Goal: Task Accomplishment & Management: Use online tool/utility

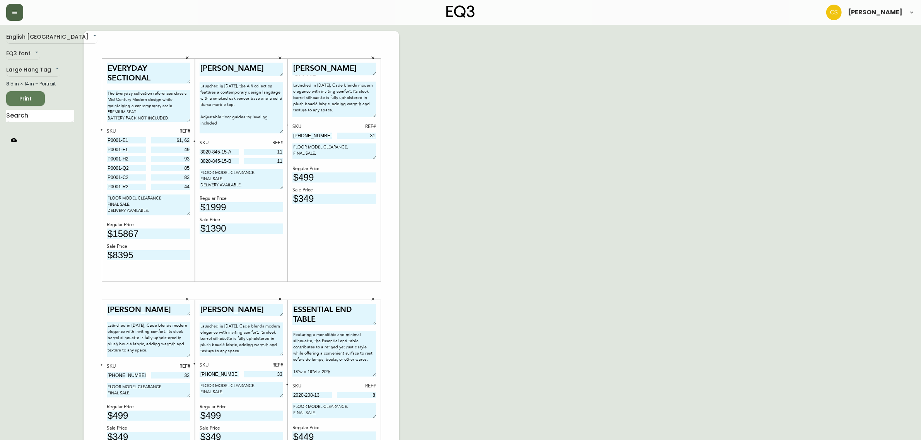
click at [12, 16] on button "button" at bounding box center [14, 12] width 17 height 17
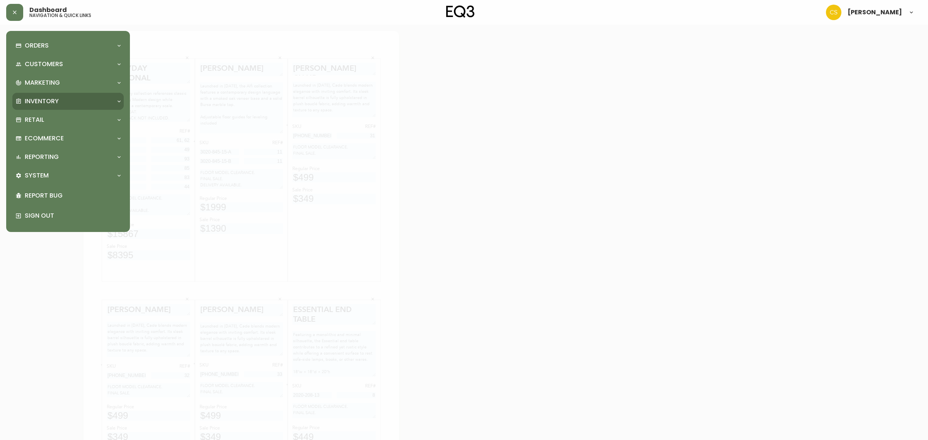
click at [46, 104] on p "Inventory" at bounding box center [42, 101] width 34 height 9
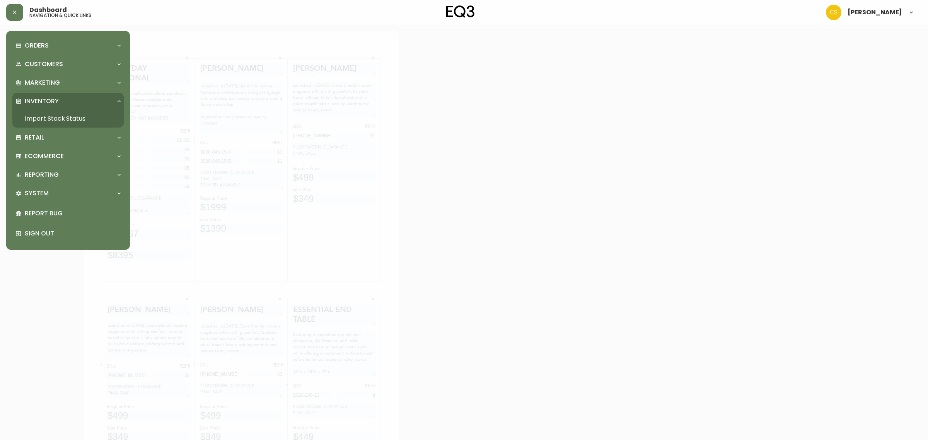
click at [49, 118] on link "Import Stock Status" at bounding box center [67, 119] width 111 height 18
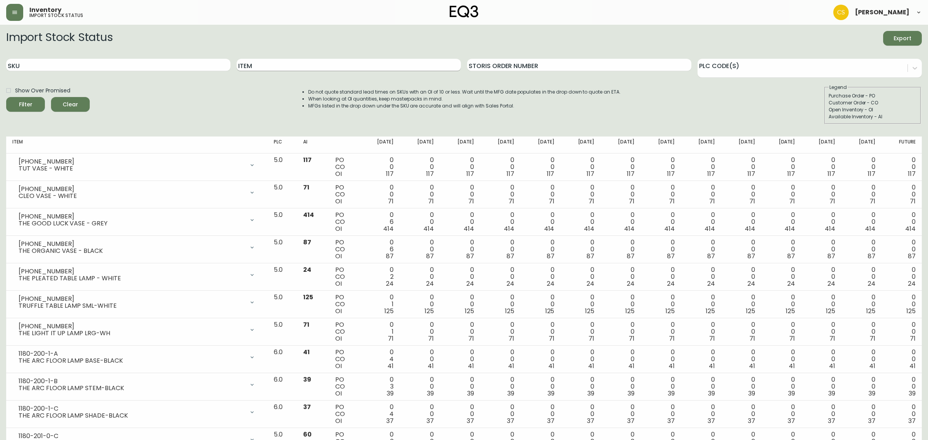
click at [275, 66] on input "Item" at bounding box center [349, 65] width 224 height 12
click at [6, 97] on button "Filter" at bounding box center [25, 104] width 39 height 15
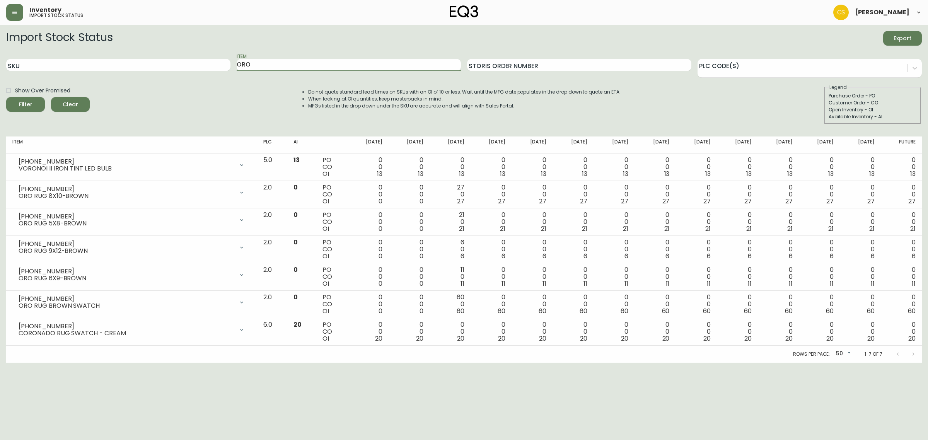
drag, startPoint x: 258, startPoint y: 64, endPoint x: 234, endPoint y: 63, distance: 23.2
click at [234, 63] on div "SKU Item ORO Storis Order Number PLC Code(s)" at bounding box center [464, 65] width 916 height 25
click at [6, 97] on button "Filter" at bounding box center [25, 104] width 39 height 15
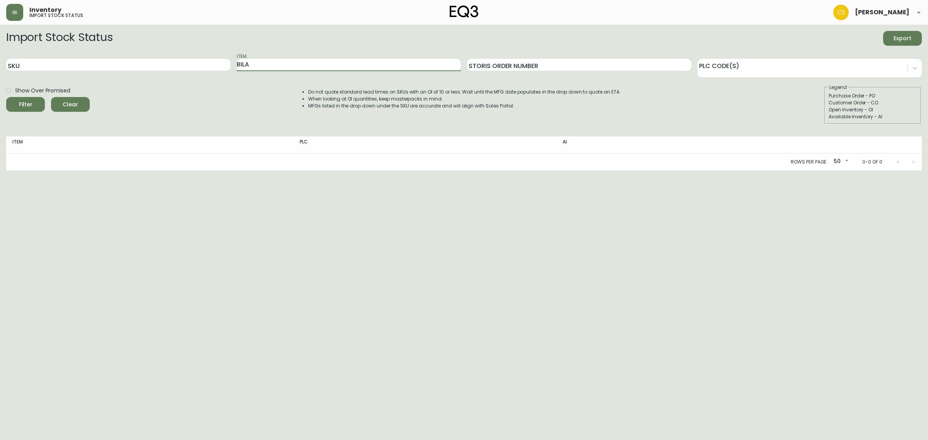
click at [6, 97] on button "Filter" at bounding box center [25, 104] width 39 height 15
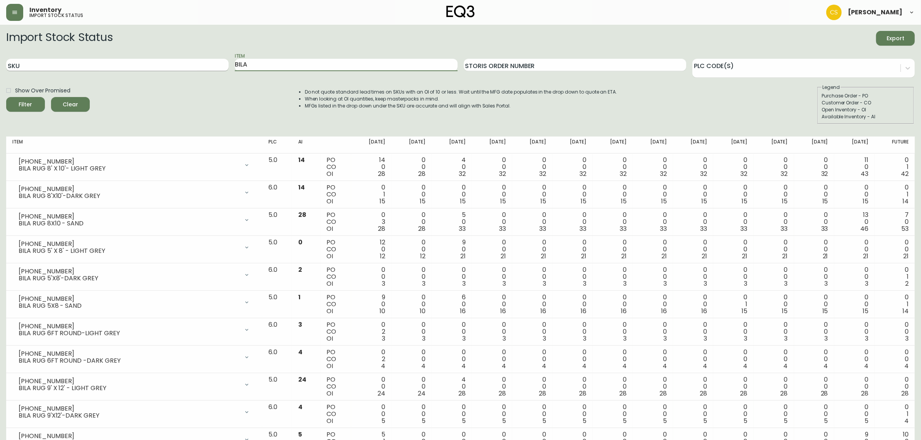
drag, startPoint x: 244, startPoint y: 62, endPoint x: 223, endPoint y: 63, distance: 21.3
click at [223, 63] on div "SKU Item BILA Storis Order Number PLC Code(s)" at bounding box center [460, 65] width 909 height 25
click at [6, 97] on button "Filter" at bounding box center [25, 104] width 39 height 15
drag, startPoint x: 264, startPoint y: 66, endPoint x: 237, endPoint y: 65, distance: 27.1
click at [237, 65] on input "CADEN" at bounding box center [346, 65] width 222 height 12
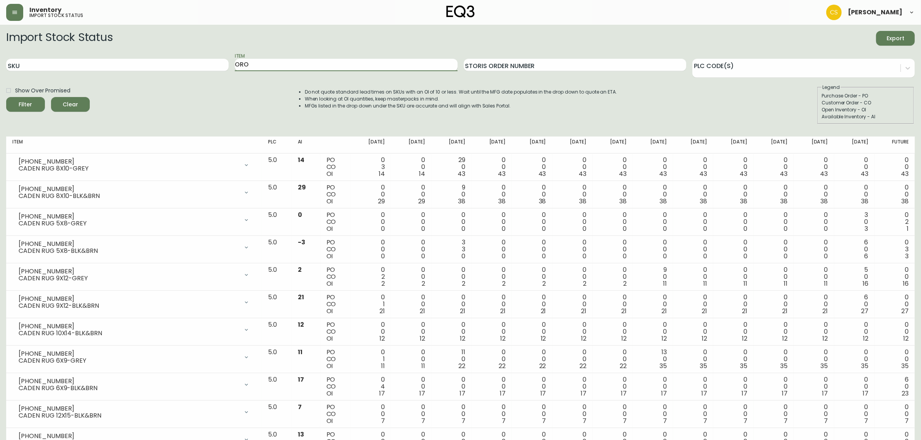
type input "ORO"
click at [6, 97] on button "Filter" at bounding box center [25, 104] width 39 height 15
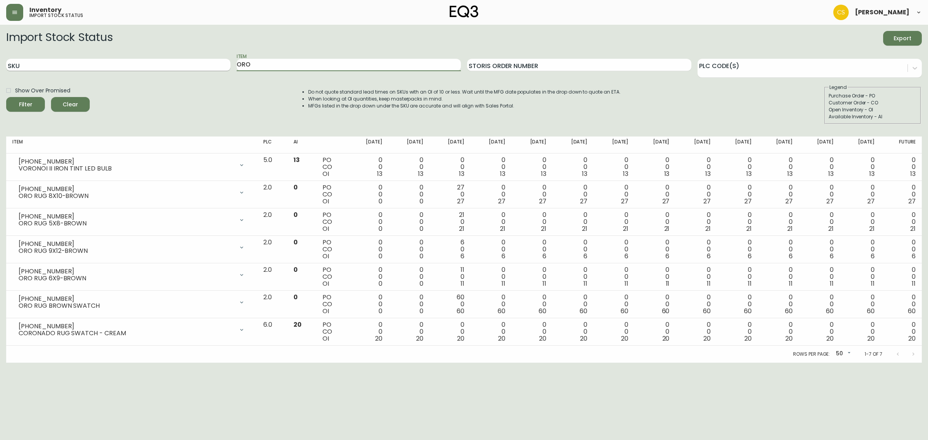
drag, startPoint x: 263, startPoint y: 63, endPoint x: 223, endPoint y: 63, distance: 39.8
click at [223, 63] on div "SKU Item ORO Storis Order Number PLC Code(s)" at bounding box center [464, 65] width 916 height 25
drag, startPoint x: 262, startPoint y: 68, endPoint x: 251, endPoint y: 68, distance: 11.6
click at [251, 68] on input "Item" at bounding box center [349, 65] width 224 height 12
click at [284, 68] on input "Item" at bounding box center [349, 65] width 224 height 12
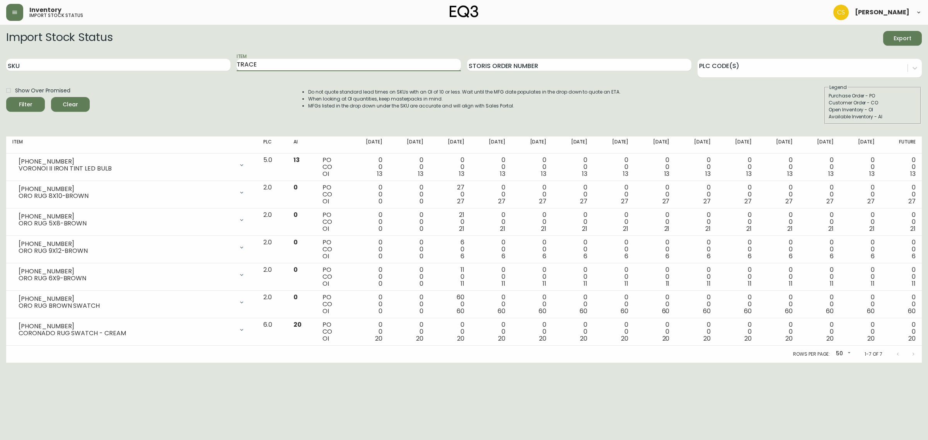
click at [6, 97] on button "Filter" at bounding box center [25, 104] width 39 height 15
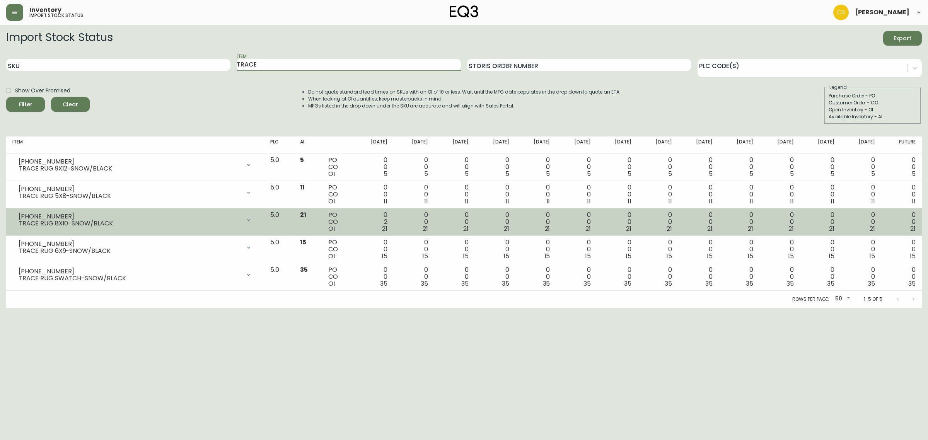
click at [181, 222] on div "TRACE RUG 8X10-SNOW/BLACK" at bounding box center [130, 223] width 222 height 7
drag, startPoint x: 59, startPoint y: 215, endPoint x: 11, endPoint y: 219, distance: 48.1
click at [11, 219] on td "[PHONE_NUMBER] TRACE RUG 8X10-SNOW/BLACK Opening Balance 23 ( [DATE] ) Customer…" at bounding box center [135, 222] width 258 height 27
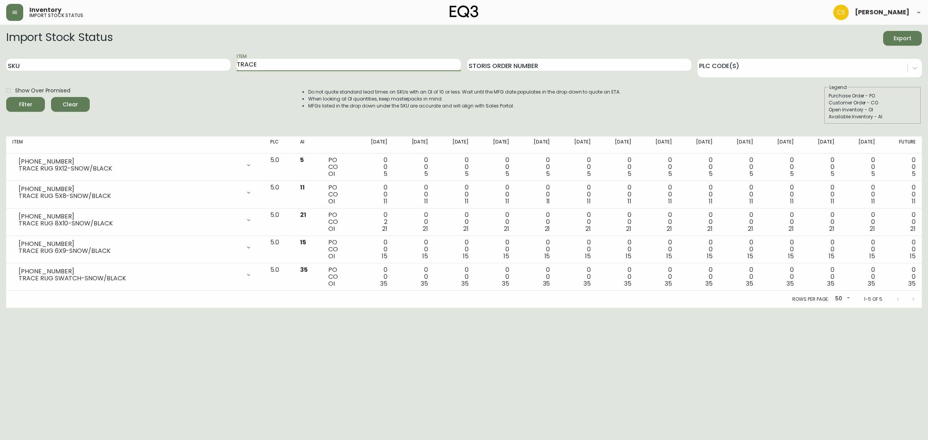
drag, startPoint x: 263, startPoint y: 65, endPoint x: 243, endPoint y: 64, distance: 20.9
click at [243, 64] on input "TRACE" at bounding box center [349, 65] width 224 height 12
click at [6, 97] on button "Filter" at bounding box center [25, 104] width 39 height 15
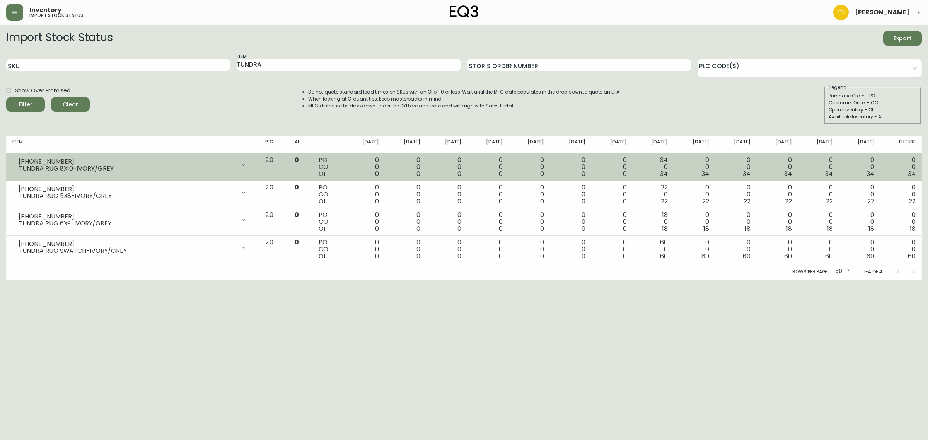
drag, startPoint x: 66, startPoint y: 157, endPoint x: 17, endPoint y: 157, distance: 48.7
click at [27, 157] on div "[PHONE_NUMBER] TUNDRA RUG 8X10-IVORY/GREY" at bounding box center [132, 165] width 241 height 17
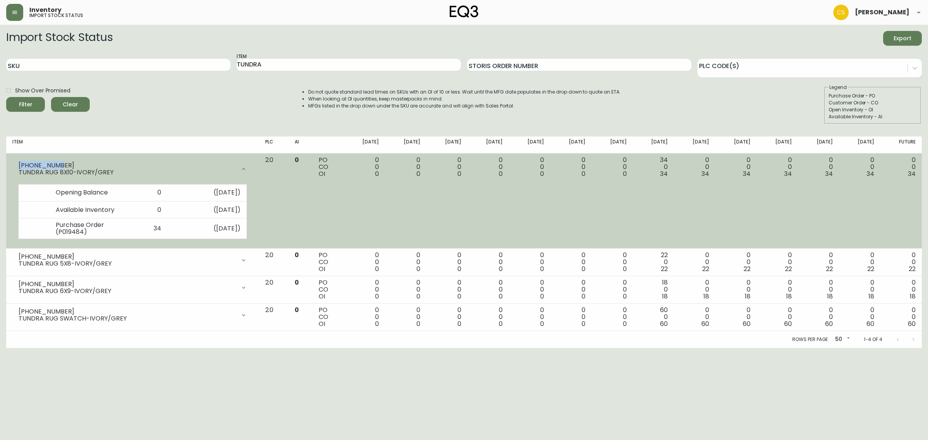
drag, startPoint x: 20, startPoint y: 162, endPoint x: 67, endPoint y: 161, distance: 47.2
click at [67, 162] on div "[PHONE_NUMBER]" at bounding box center [127, 165] width 217 height 7
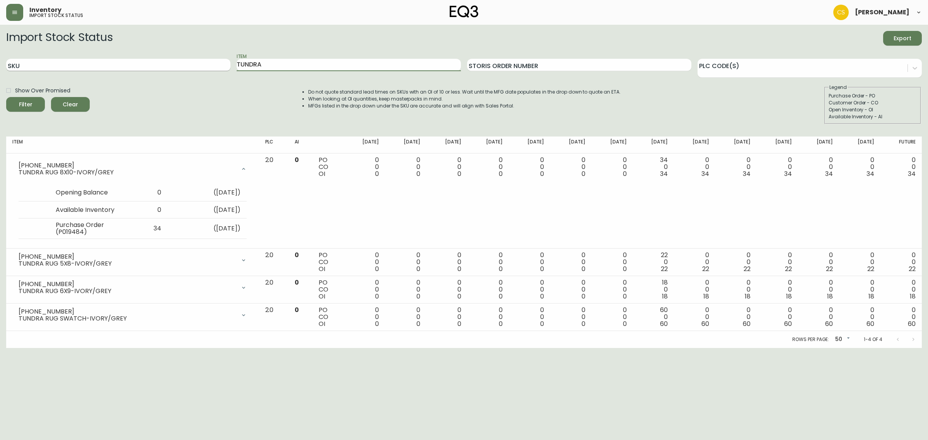
drag, startPoint x: 264, startPoint y: 65, endPoint x: 217, endPoint y: 67, distance: 47.2
click at [217, 67] on div "SKU Item TUNDRA Storis Order Number PLC Code(s)" at bounding box center [464, 65] width 916 height 25
type input "LOOPY"
click at [6, 97] on button "Filter" at bounding box center [25, 104] width 39 height 15
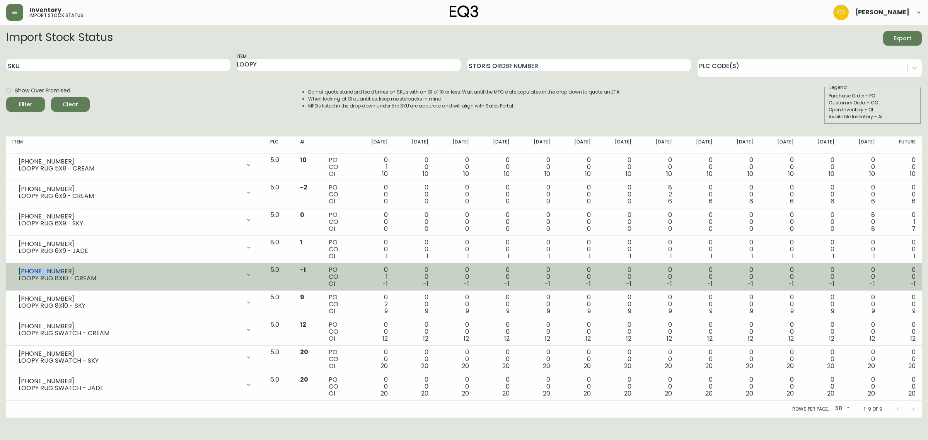
drag, startPoint x: 48, startPoint y: 272, endPoint x: 15, endPoint y: 274, distance: 33.7
click at [15, 274] on div "[PHONE_NUMBER] LOOPY RUG 8X10 - CREAM" at bounding box center [135, 275] width 246 height 17
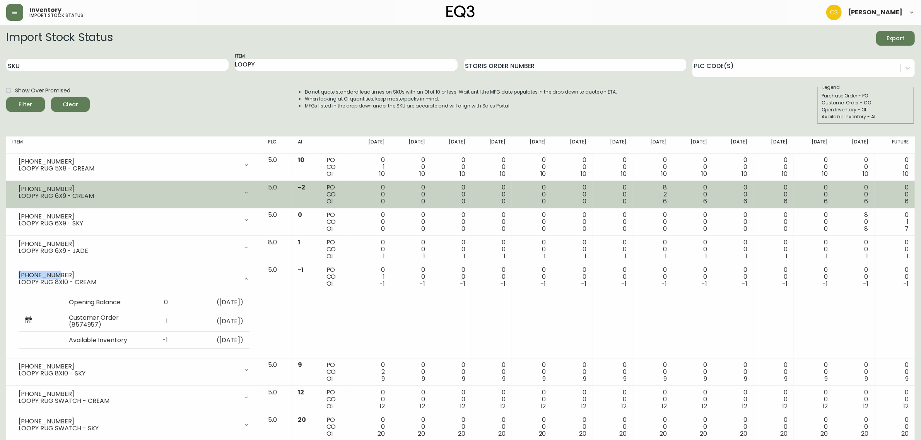
copy div "[PHONE_NUMBER]"
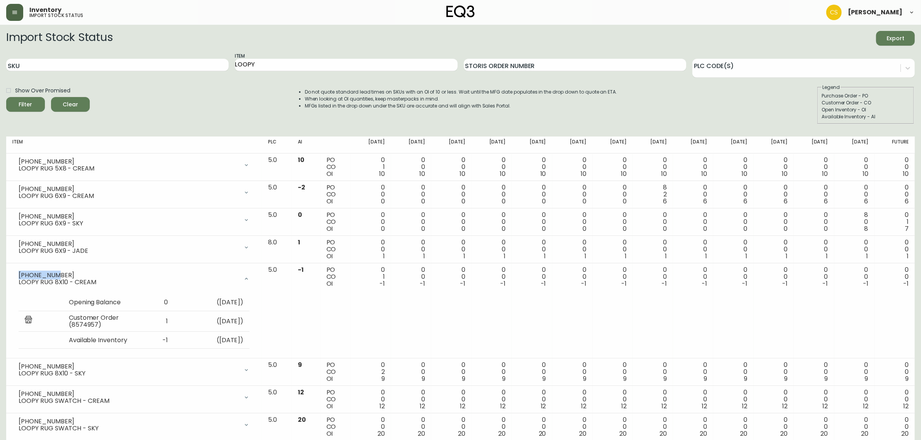
click at [19, 14] on button "button" at bounding box center [14, 12] width 17 height 17
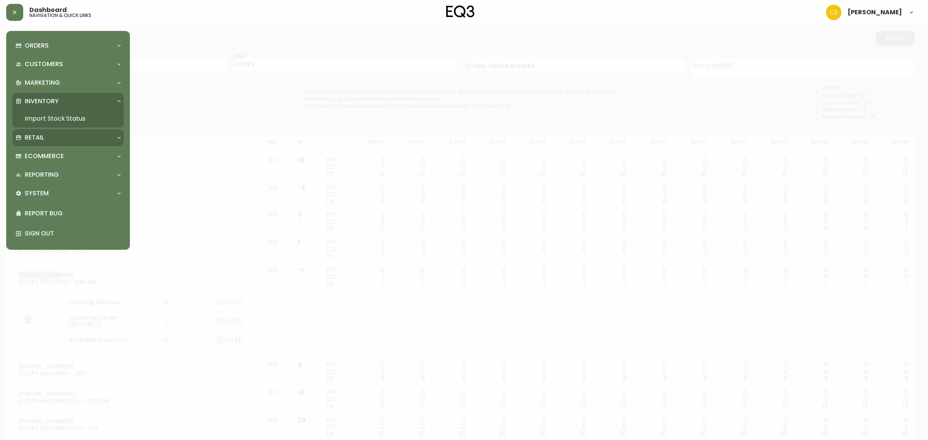
click at [41, 137] on p "Retail" at bounding box center [34, 137] width 19 height 9
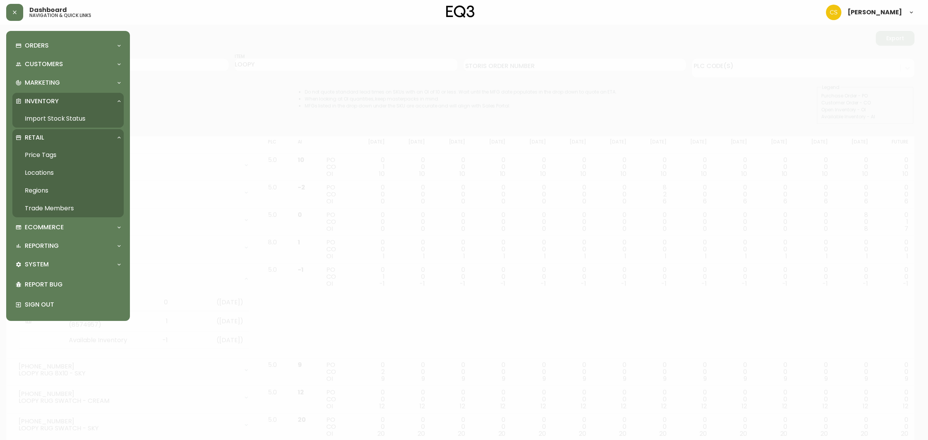
click at [47, 156] on link "Price Tags" at bounding box center [67, 155] width 111 height 18
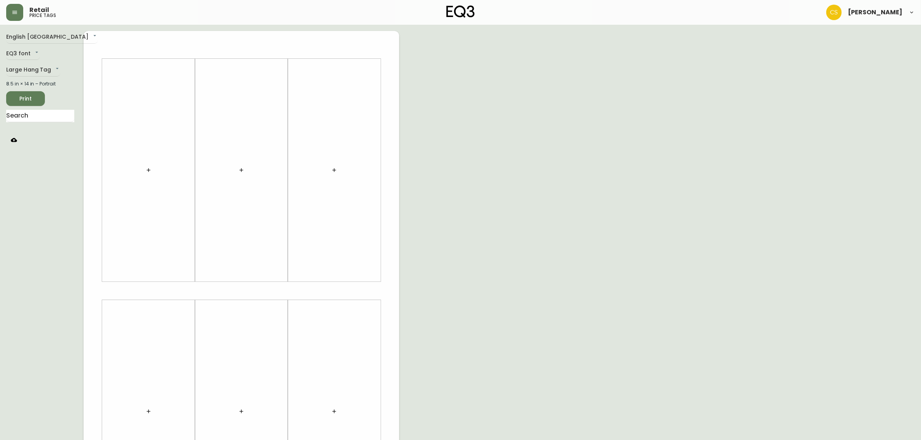
click at [148, 168] on icon "button" at bounding box center [148, 170] width 6 height 6
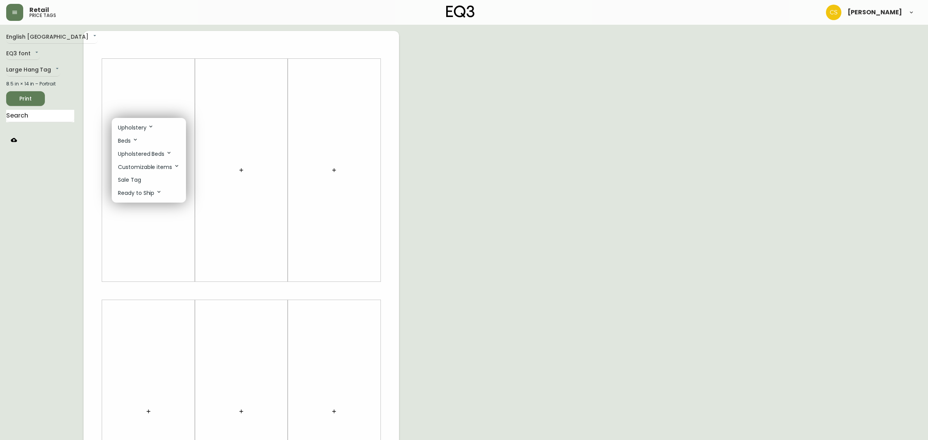
click at [143, 183] on li "Sale Tag" at bounding box center [149, 180] width 74 height 13
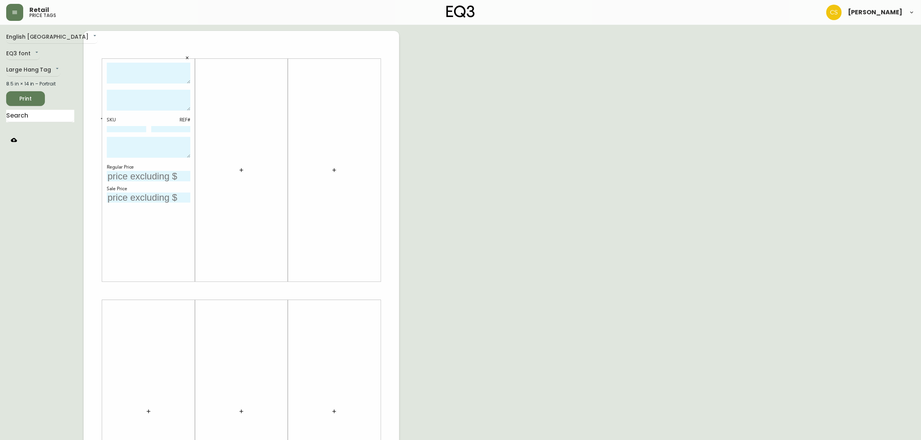
click at [127, 74] on textarea at bounding box center [149, 73] width 84 height 21
type textarea "CONFETTI 8' X 10' RUG"
click at [140, 93] on textarea at bounding box center [149, 100] width 84 height 21
paste textarea "Flatweave. cotton tape on edges to hold shape, 240 gms/sqft, vaccum regularly"
drag, startPoint x: 155, startPoint y: 99, endPoint x: 130, endPoint y: 101, distance: 25.2
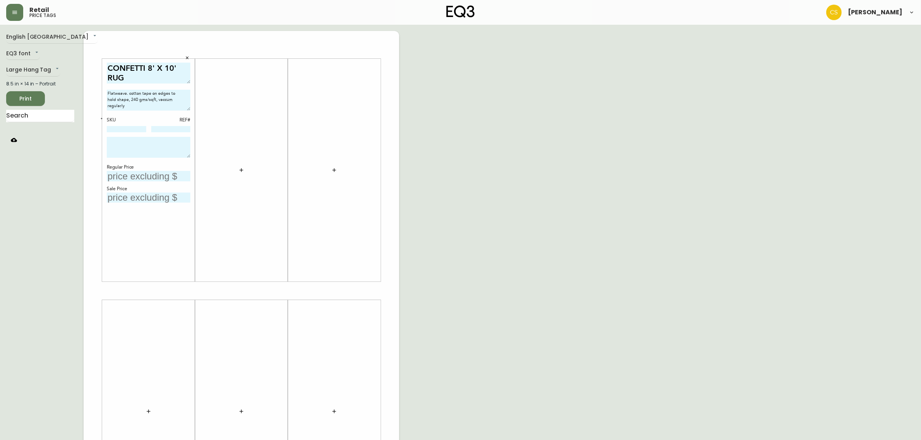
click at [130, 101] on textarea "Flatweave. cotton tape on edges to hold shape, 240 gms/sqft, vaccum regularly" at bounding box center [149, 100] width 84 height 21
click at [108, 109] on textarea "Flatweave. cotton tape on edges to hold shape, vaccum regularly" at bounding box center [149, 100] width 84 height 21
drag, startPoint x: 130, startPoint y: 101, endPoint x: 132, endPoint y: 108, distance: 6.8
click at [130, 101] on textarea "Flatweave. cotton tape on edges to hold shape, vaccum regularly" at bounding box center [149, 100] width 84 height 21
click at [130, 92] on textarea "Flatweave. cotton tape on edges to hold shape. Vaccum regularly" at bounding box center [149, 100] width 84 height 21
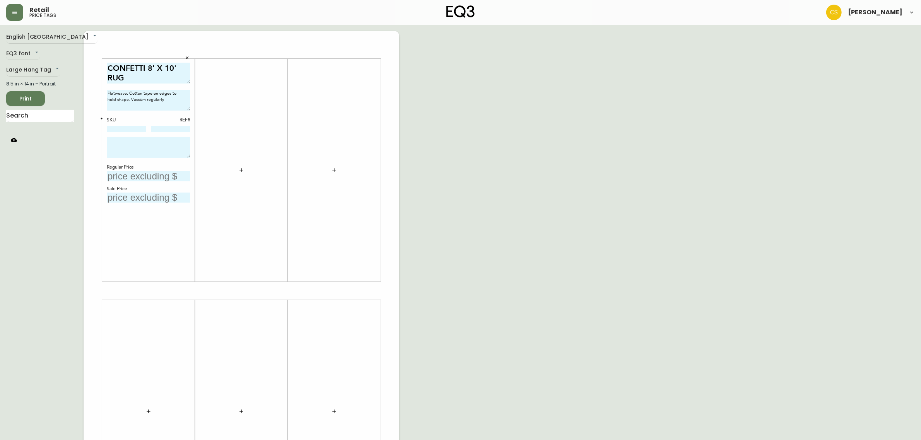
click at [173, 104] on textarea "Flatweave. Cotton tape on edges to hold shape. Vaccum regularly" at bounding box center [149, 100] width 84 height 21
type textarea "Flatweave. Cotton tape on edges to hold shape. Vaccum regularly 100% Wool."
click at [119, 126] on input at bounding box center [126, 129] width 39 height 6
type input "[PHONE_NUMBER]"
click at [151, 144] on textarea at bounding box center [149, 147] width 84 height 21
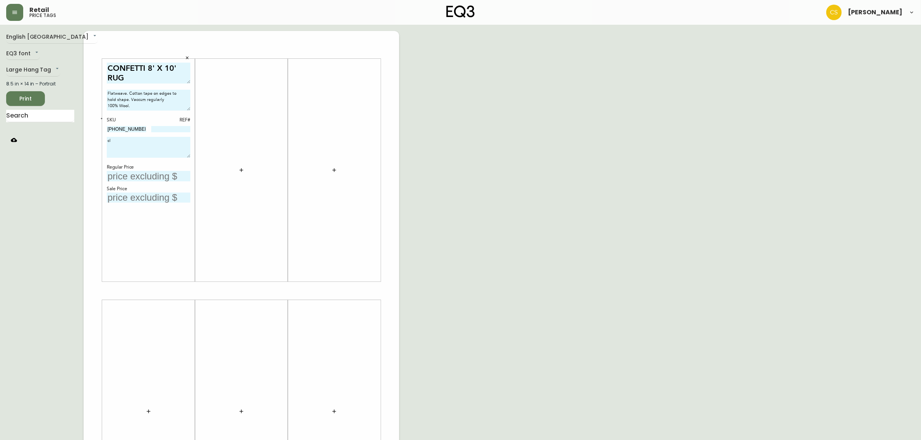
type textarea "c"
type textarea "CLEARANCE ITEM. FINAL SALE. BRAND NEW."
click at [148, 172] on input "text" at bounding box center [149, 176] width 84 height 10
type input "$1599"
click at [137, 196] on input "text" at bounding box center [149, 198] width 84 height 10
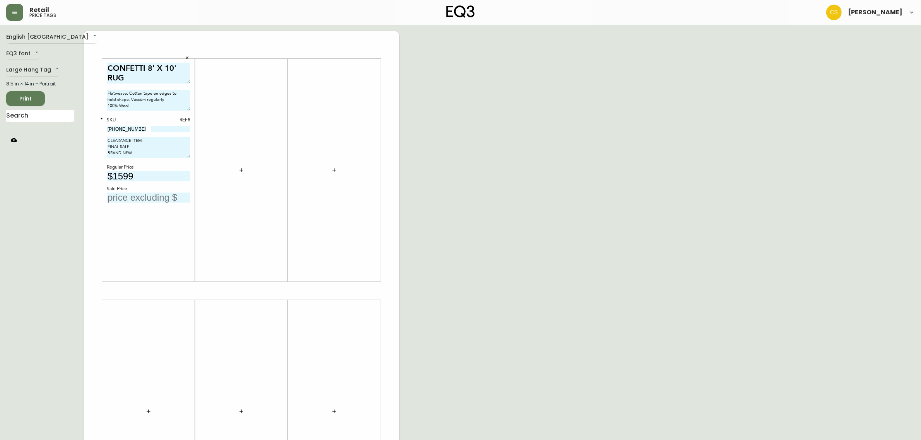
click at [152, 139] on textarea "CLEARANCE ITEM. FINAL SALE. BRAND NEW." at bounding box center [149, 147] width 84 height 21
type textarea "CLEARANCE ITEM. DISCONTINUED. FINAL SALE. BRAND NEW."
click at [175, 132] on div at bounding box center [170, 129] width 39 height 7
click at [168, 127] on input at bounding box center [170, 129] width 39 height 6
type input "34"
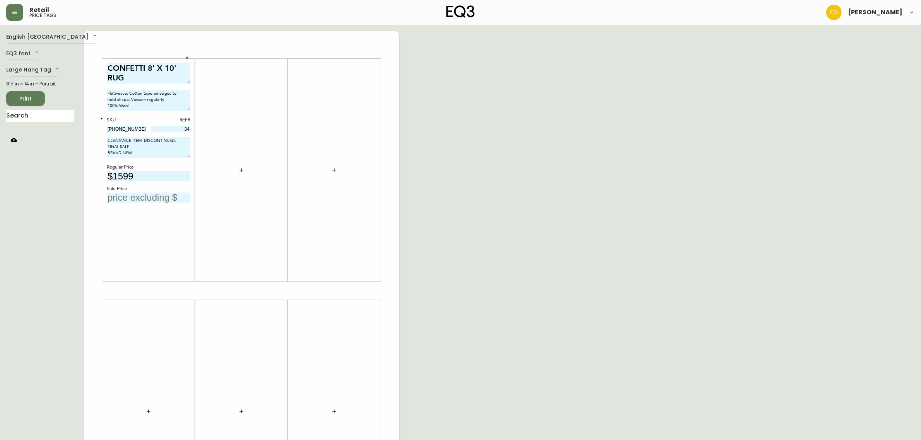
click at [161, 219] on div "CONFETTI 8' X 10' RUG Flatweave. Cotton tape on edges to hold shape. Vaccum reg…" at bounding box center [149, 170] width 84 height 215
click at [148, 195] on input "text" at bounding box center [149, 198] width 84 height 10
type input "$1000"
click at [25, 101] on span "Print" at bounding box center [25, 99] width 26 height 10
click at [186, 57] on icon "button" at bounding box center [187, 57] width 3 height 3
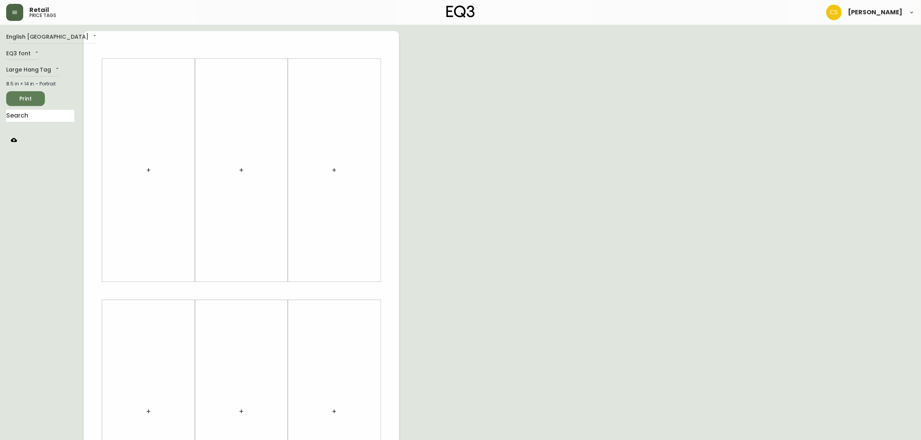
click at [13, 8] on button "button" at bounding box center [14, 12] width 17 height 17
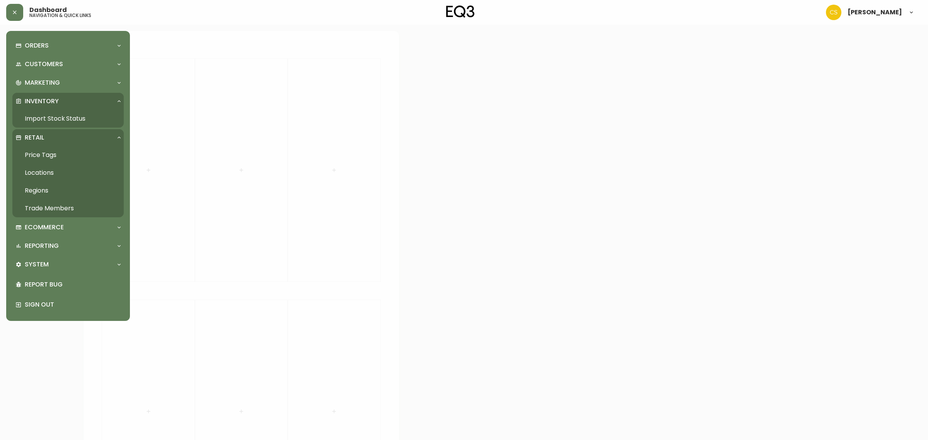
click at [55, 117] on link "Import Stock Status" at bounding box center [67, 119] width 111 height 18
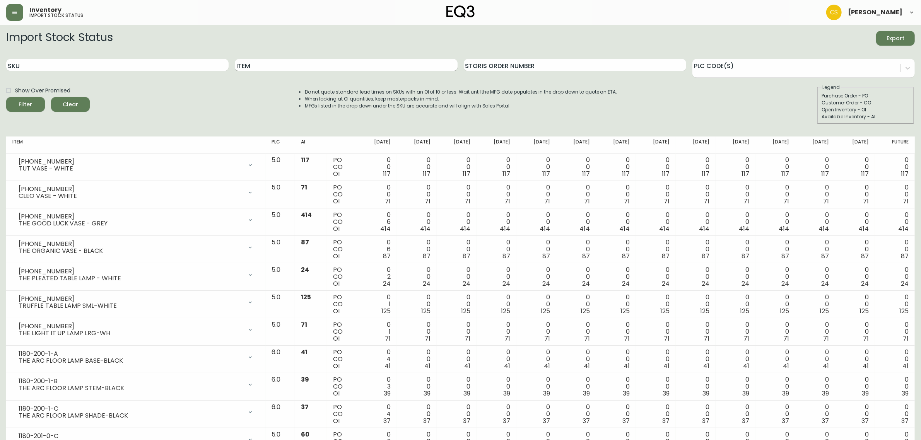
click at [264, 59] on input "Item" at bounding box center [346, 65] width 222 height 12
click at [6, 97] on button "Filter" at bounding box center [25, 104] width 39 height 15
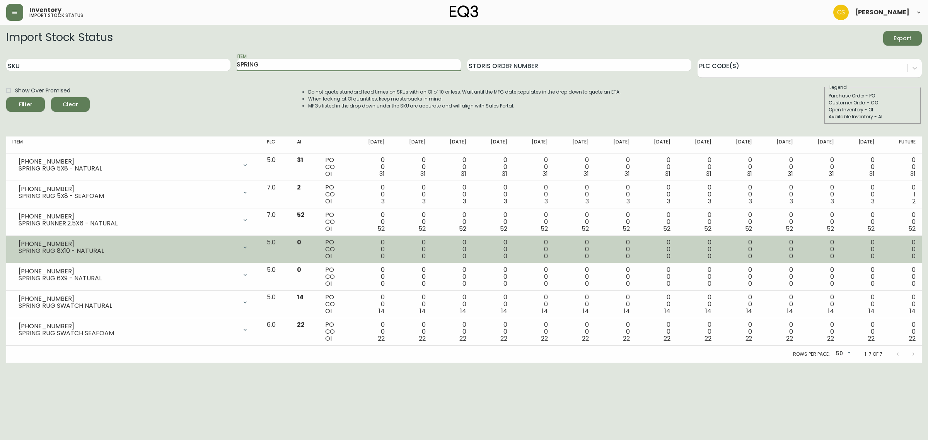
click at [248, 249] on icon at bounding box center [245, 248] width 6 height 6
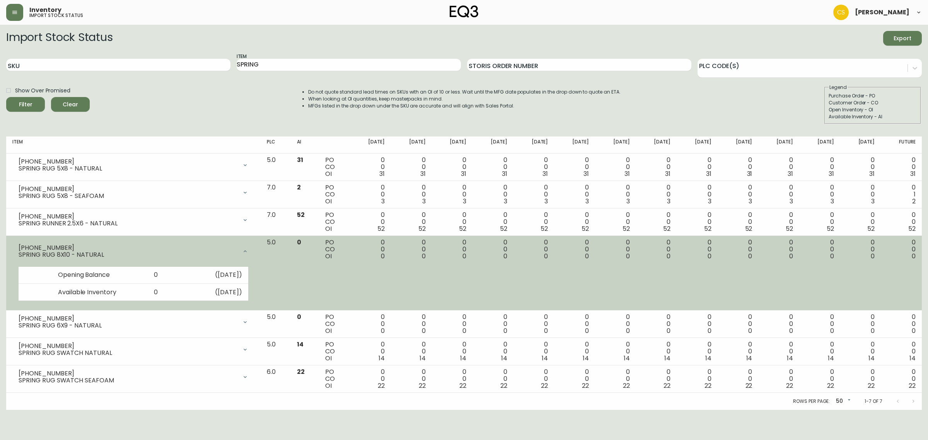
click at [248, 249] on icon at bounding box center [245, 251] width 6 height 6
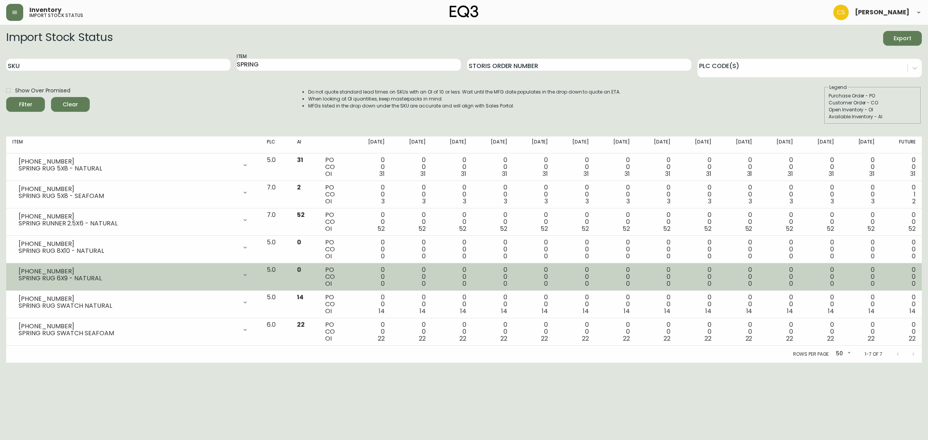
click at [248, 272] on icon at bounding box center [245, 275] width 6 height 6
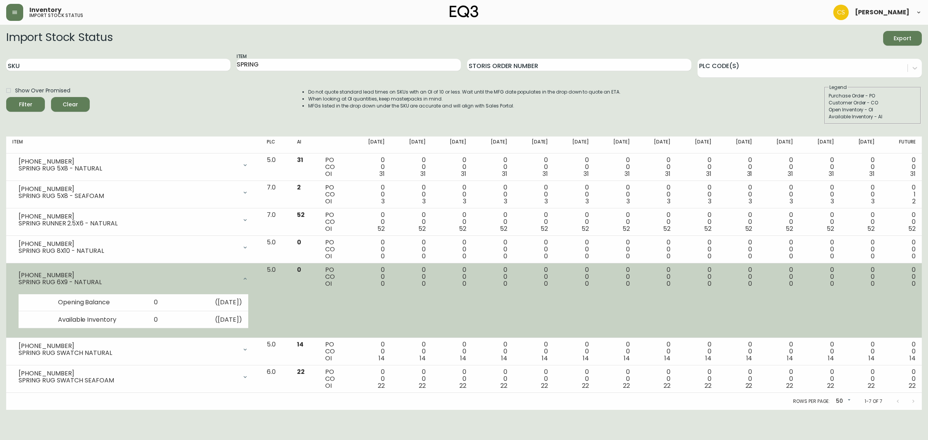
click at [253, 272] on div at bounding box center [245, 278] width 15 height 15
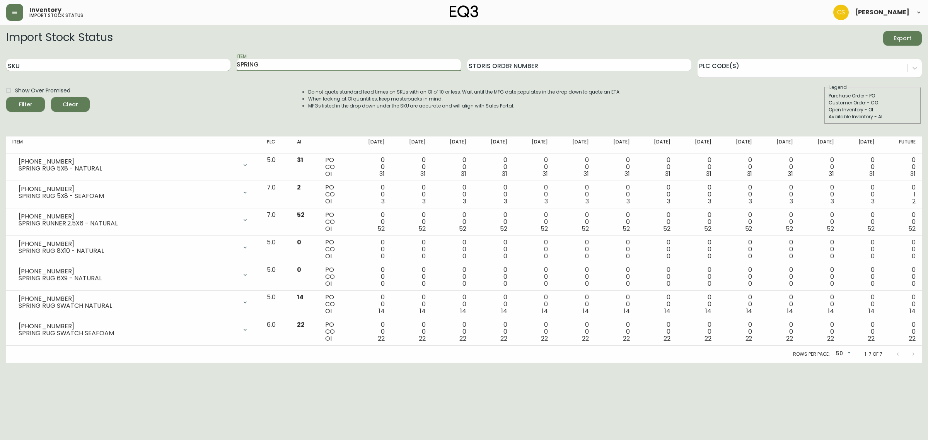
drag, startPoint x: 274, startPoint y: 68, endPoint x: 224, endPoint y: 66, distance: 49.2
click at [224, 66] on div "SKU Item SPRING Storis Order Number PLC Code(s)" at bounding box center [464, 65] width 916 height 25
click at [6, 97] on button "Filter" at bounding box center [25, 104] width 39 height 15
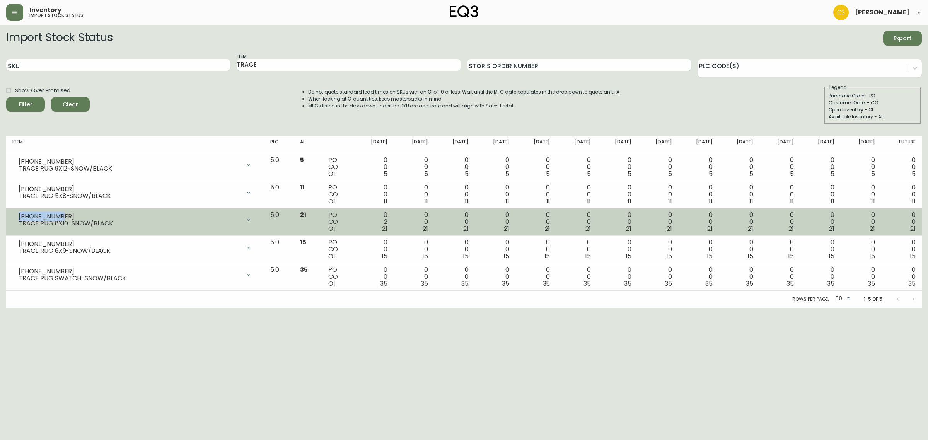
drag, startPoint x: 59, startPoint y: 215, endPoint x: 13, endPoint y: 215, distance: 46.4
click at [13, 215] on div "[PHONE_NUMBER] TRACE RUG 8X10-SNOW/BLACK" at bounding box center [135, 220] width 246 height 17
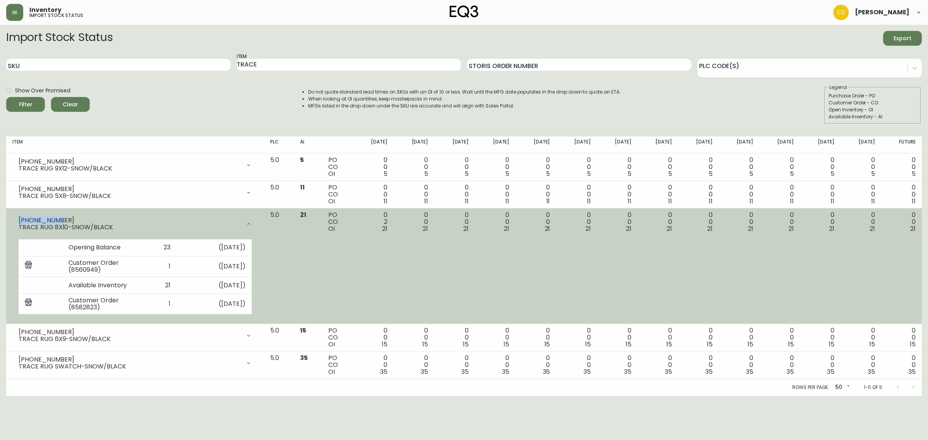
copy div "[PHONE_NUMBER]"
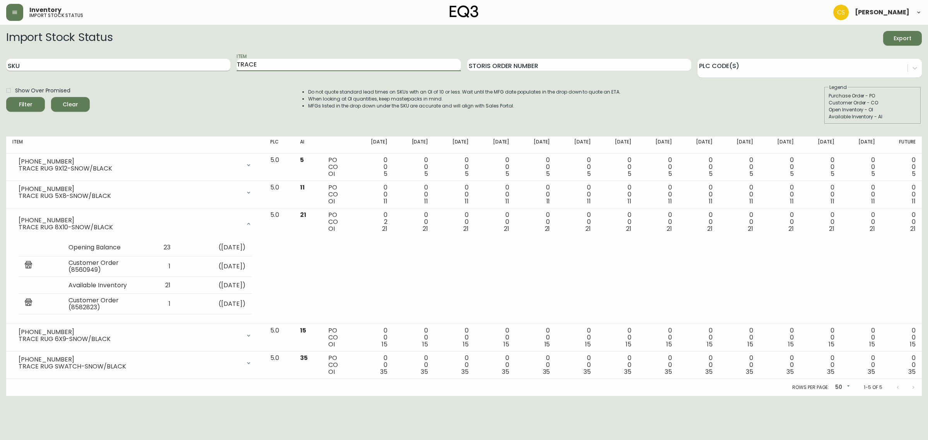
drag, startPoint x: 220, startPoint y: 65, endPoint x: 215, endPoint y: 65, distance: 5.0
click at [215, 65] on div "SKU Item TRACE Storis Order Number PLC Code(s)" at bounding box center [464, 65] width 916 height 25
type input "TUNDRA"
click at [6, 97] on button "Filter" at bounding box center [25, 104] width 39 height 15
